Goal: Task Accomplishment & Management: Use online tool/utility

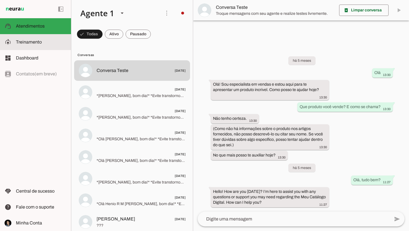
click at [31, 43] on span "Treinamento" at bounding box center [29, 41] width 26 height 5
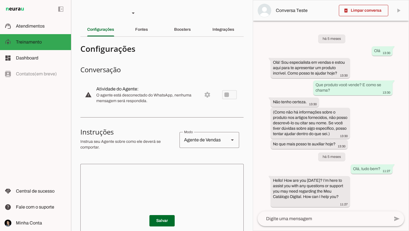
scroll to position [10, 0]
click at [0, 0] on slot "Boosters" at bounding box center [0, 0] width 0 height 0
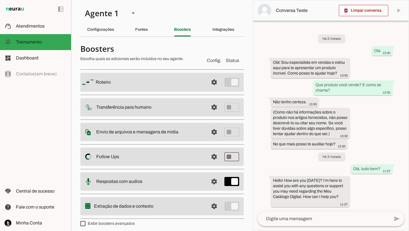
scroll to position [3, 0]
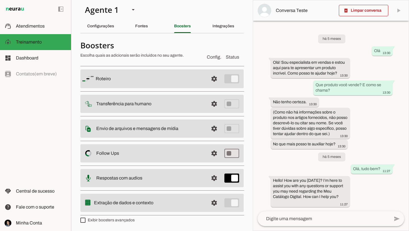
click at [122, 214] on md-list "Roteiro settings [GEOGRAPHIC_DATA] Adicionar [GEOGRAPHIC_DATA] Transferência pa…" at bounding box center [161, 140] width 163 height 154
click at [121, 219] on label "Exibir boosters avançados" at bounding box center [107, 220] width 54 height 6
click at [86, 219] on md-checkbox at bounding box center [82, 219] width 5 height 5
type md-checkbox "on"
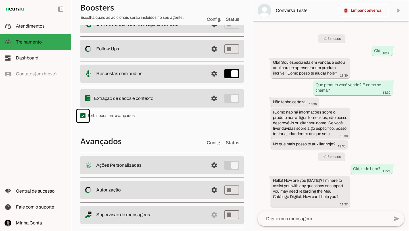
scroll to position [117, 0]
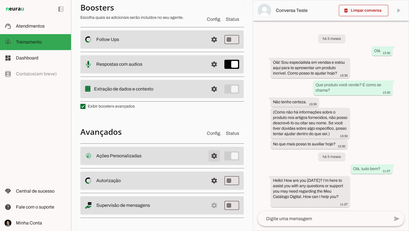
click at [215, 156] on span at bounding box center [214, 156] width 14 height 14
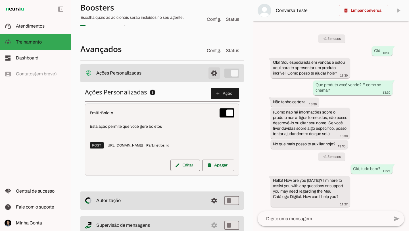
scroll to position [218, 0]
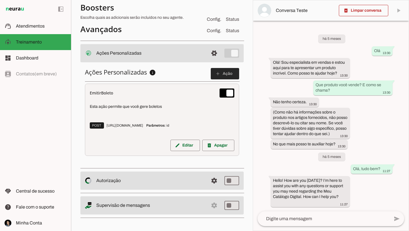
click at [225, 76] on span at bounding box center [225, 74] width 28 height 14
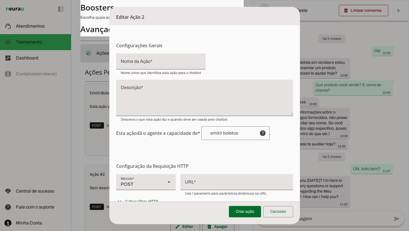
scroll to position [0, 0]
click at [157, 64] on input "Nome da Ação" at bounding box center [161, 63] width 80 height 7
click at [144, 92] on textarea "Descrição" at bounding box center [204, 99] width 177 height 27
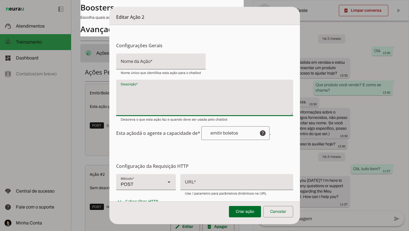
scroll to position [22, 0]
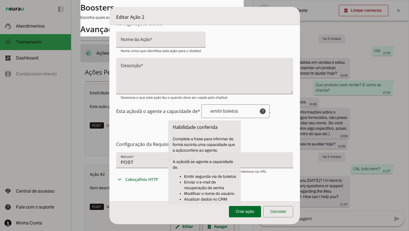
drag, startPoint x: 132, startPoint y: 111, endPoint x: 192, endPoint y: 111, distance: 59.7
click at [192, 111] on span "Esta ação dá o agente a capacidade de* help . Habilidade conferida Complete a f…" at bounding box center [204, 111] width 177 height 14
click at [212, 112] on input "text" at bounding box center [230, 111] width 49 height 5
click at [239, 112] on input "text" at bounding box center [230, 111] width 49 height 5
drag, startPoint x: 239, startPoint y: 111, endPoint x: 211, endPoint y: 110, distance: 27.8
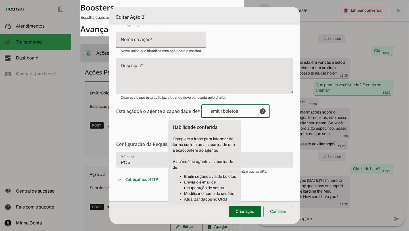
click at [211, 110] on input "text" at bounding box center [230, 111] width 49 height 5
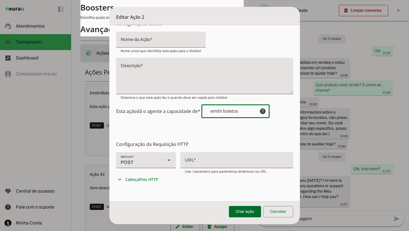
click at [258, 122] on form "Configurações Gerais Configuração da Ação Configure o nome e a descrição para a…" at bounding box center [204, 154] width 191 height 303
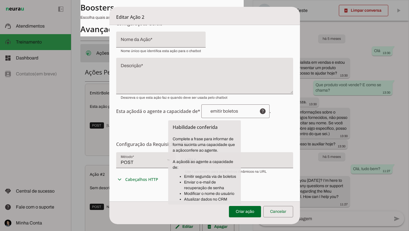
click at [261, 121] on form "Configurações Gerais Configuração da Ação Configure o nome e a descrição para a…" at bounding box center [204, 154] width 191 height 303
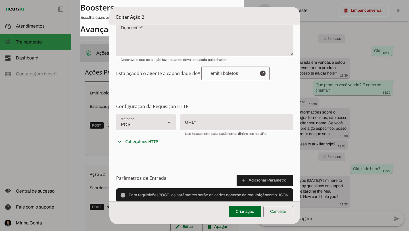
scroll to position [101, 0]
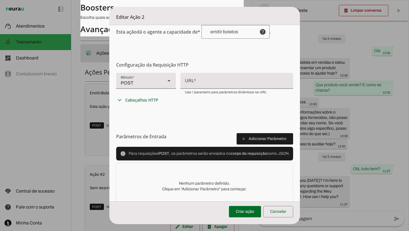
click at [201, 82] on div at bounding box center [236, 80] width 113 height 15
click at [142, 102] on span "Cabeçalhos HTTP" at bounding box center [141, 100] width 33 height 6
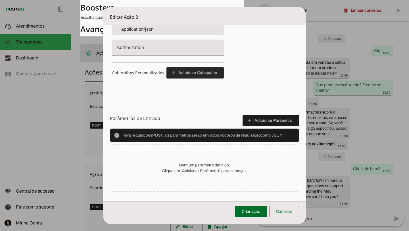
scroll to position [202, 0]
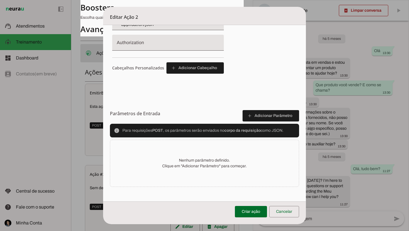
click at [212, 164] on p "Nenhum parâmetro definido. Clique em "Adicionar Parâmetro" para começar." at bounding box center [204, 162] width 85 height 11
click at [273, 116] on span at bounding box center [271, 116] width 57 height 14
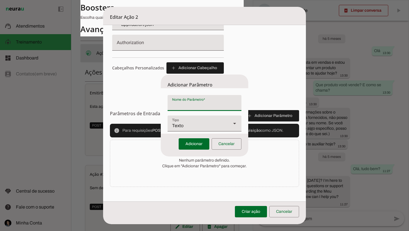
click at [201, 107] on input "Nome do Parâmetro" at bounding box center [204, 105] width 65 height 7
click at [196, 121] on div "Texto" at bounding box center [197, 123] width 59 height 16
drag, startPoint x: 188, startPoint y: 175, endPoint x: 188, endPoint y: 149, distance: 25.3
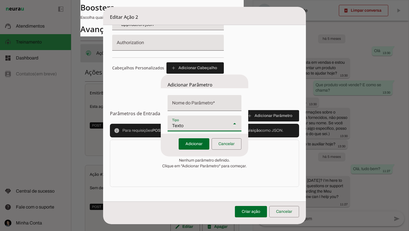
click at [196, 101] on div at bounding box center [205, 103] width 74 height 16
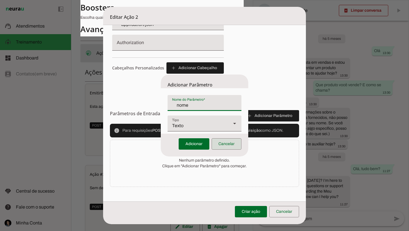
type input "nome"
type md-filled-text-field "nome"
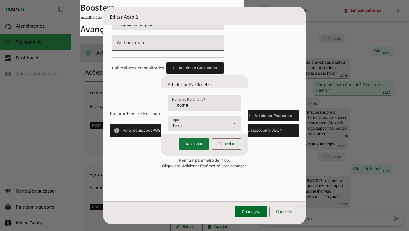
click at [195, 144] on span at bounding box center [194, 144] width 31 height 14
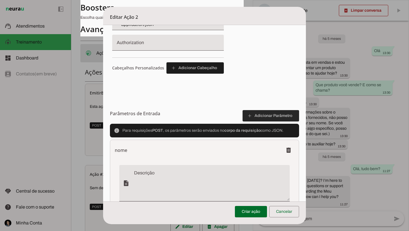
click at [270, 116] on span at bounding box center [271, 116] width 57 height 14
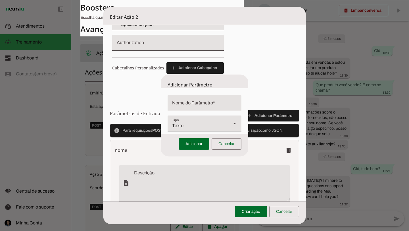
click at [194, 104] on input "Nome do Parâmetro" at bounding box center [204, 105] width 65 height 7
type input "email"
type md-filled-text-field "email"
click at [191, 144] on span at bounding box center [194, 144] width 31 height 14
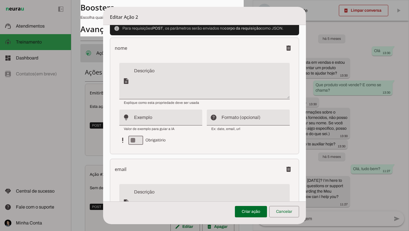
scroll to position [290, 0]
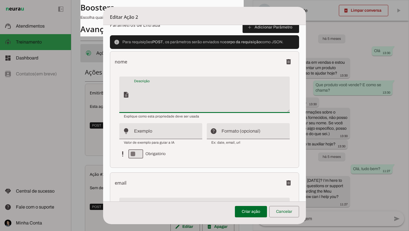
click at [145, 86] on textarea "Descrição" at bounding box center [212, 96] width 156 height 27
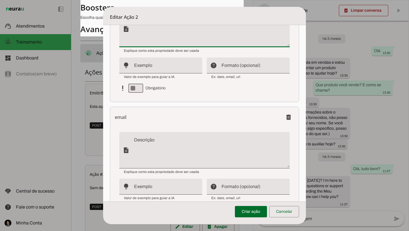
scroll to position [360, 0]
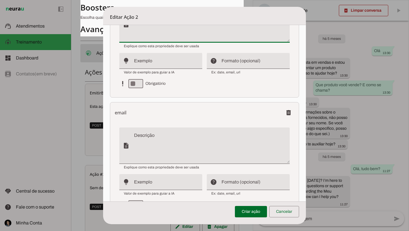
click at [151, 136] on textarea "Descrição" at bounding box center [212, 147] width 156 height 27
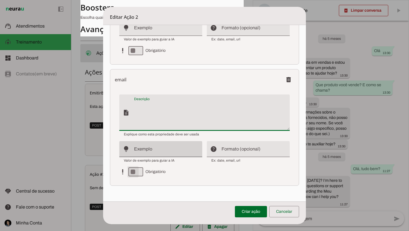
scroll to position [394, 0]
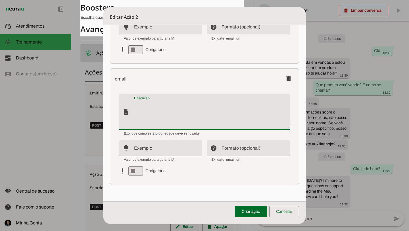
click at [226, 147] on input "Formato (opcional)" at bounding box center [254, 150] width 64 height 7
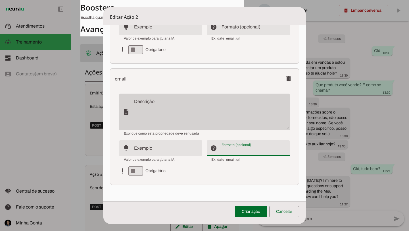
click at [208, 133] on div "Explique como esta propriedade deve ser usada" at bounding box center [204, 133] width 171 height 6
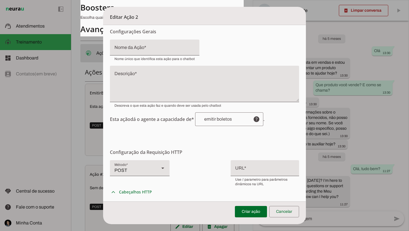
scroll to position [0, 0]
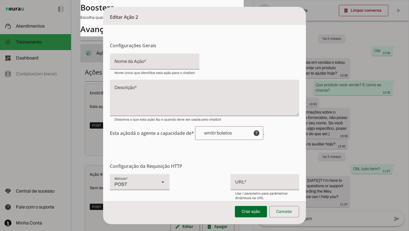
click at [285, 214] on span at bounding box center [284, 212] width 30 height 14
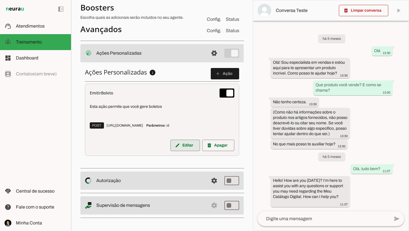
click at [187, 144] on span at bounding box center [185, 145] width 30 height 14
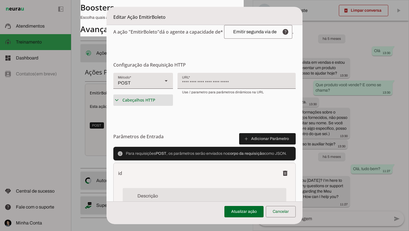
scroll to position [93, 0]
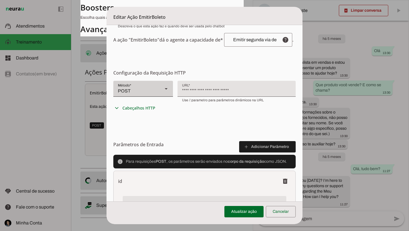
click at [159, 89] on div "Método* Método* POST" at bounding box center [143, 89] width 60 height 16
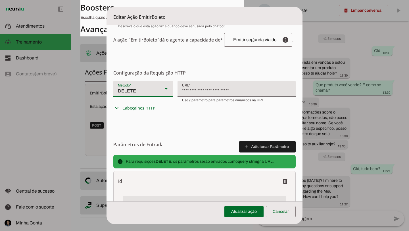
click at [165, 91] on slot at bounding box center [166, 88] width 7 height 7
click at [232, 184] on slot at bounding box center [257, 187] width 51 height 7
type md-filled-select "GET"
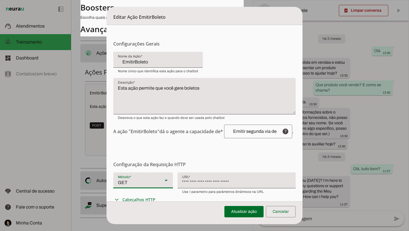
scroll to position [2, 0]
click at [284, 212] on span at bounding box center [281, 212] width 30 height 14
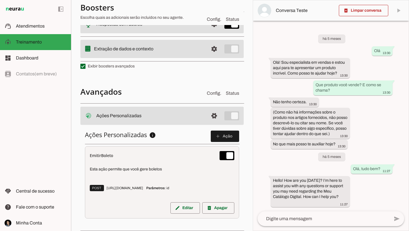
scroll to position [218, 0]
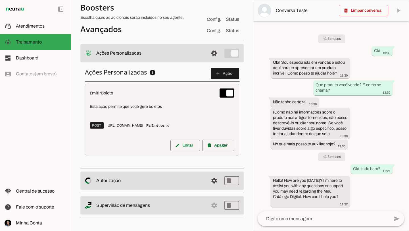
click at [195, 205] on slot at bounding box center [150, 205] width 108 height 7
click at [215, 179] on span at bounding box center [214, 181] width 14 height 14
